Goal: Navigation & Orientation: Understand site structure

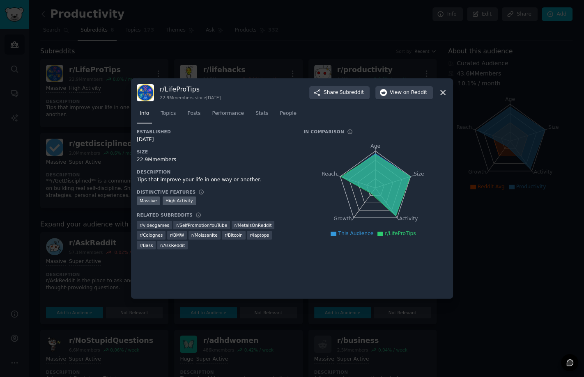
click at [442, 91] on icon at bounding box center [442, 92] width 9 height 9
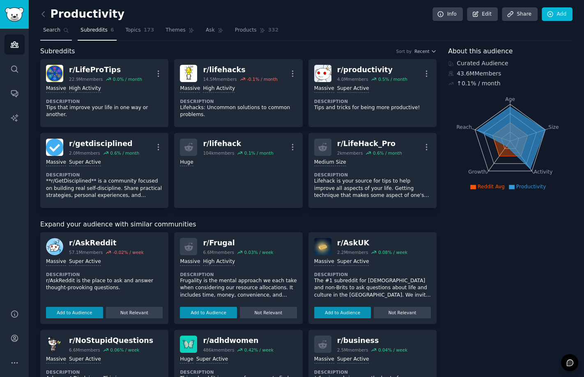
click at [52, 28] on span "Search" at bounding box center [51, 30] width 17 height 7
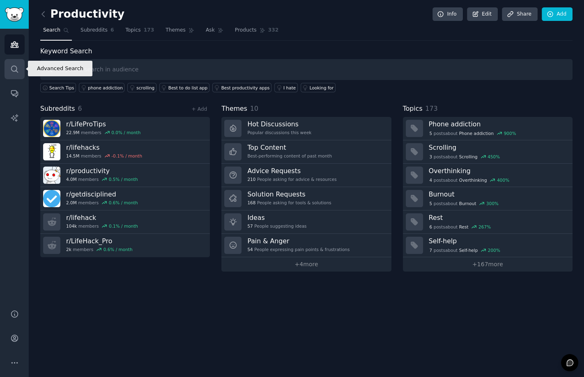
click at [16, 66] on icon "Sidebar" at bounding box center [14, 69] width 9 height 9
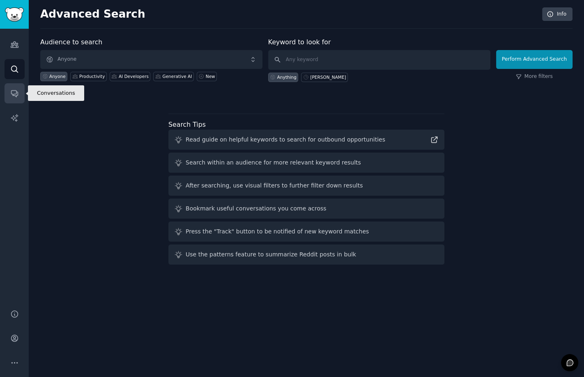
click at [19, 92] on link "Conversations" at bounding box center [15, 93] width 20 height 20
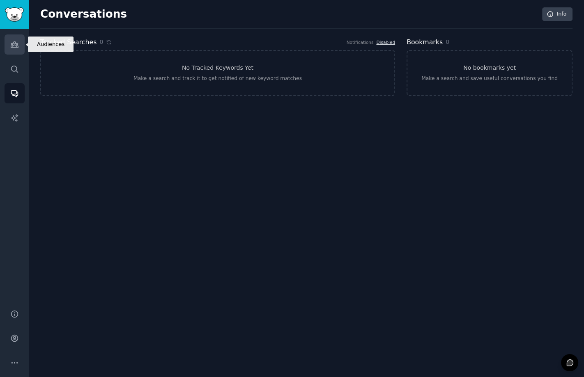
click at [16, 48] on icon "Sidebar" at bounding box center [14, 45] width 7 height 6
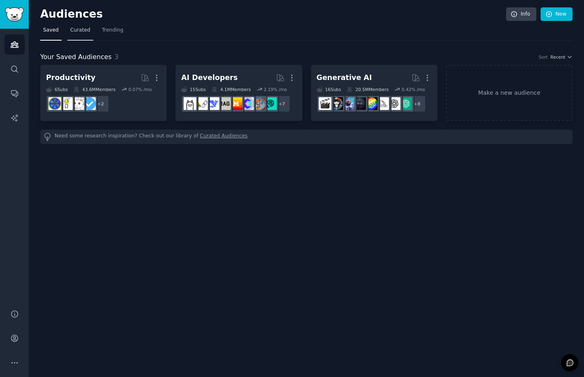
click at [79, 34] on span "Curated" at bounding box center [80, 30] width 20 height 7
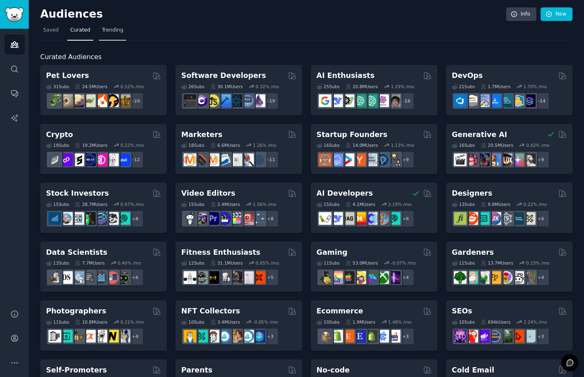
click at [112, 30] on span "Trending" at bounding box center [112, 30] width 21 height 7
